Goal: Information Seeking & Learning: Compare options

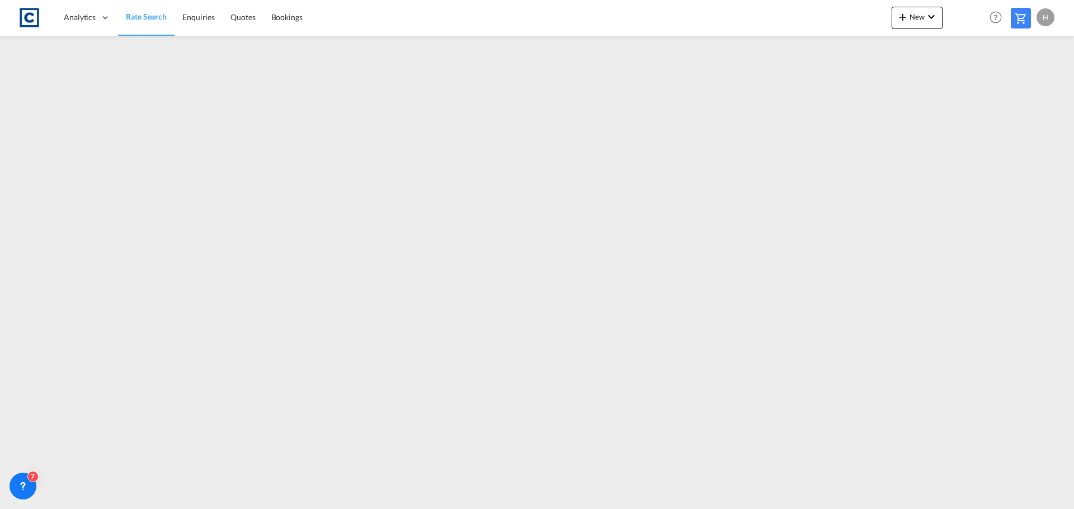
click at [152, 13] on span "Rate Search" at bounding box center [146, 17] width 41 height 10
click at [135, 18] on span "Rate Search" at bounding box center [146, 17] width 40 height 10
